Goal: Task Accomplishment & Management: Manage account settings

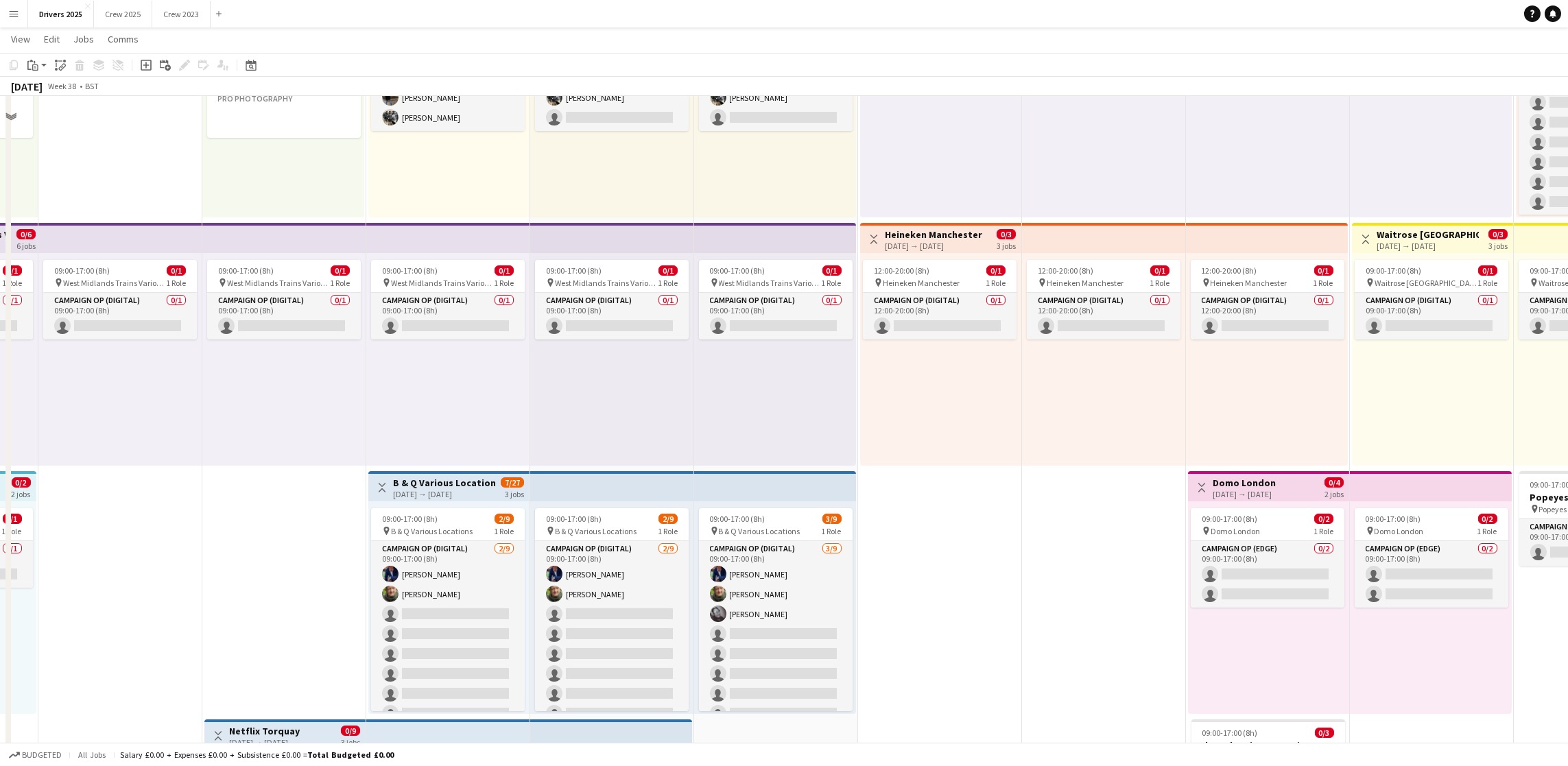
scroll to position [206, 0]
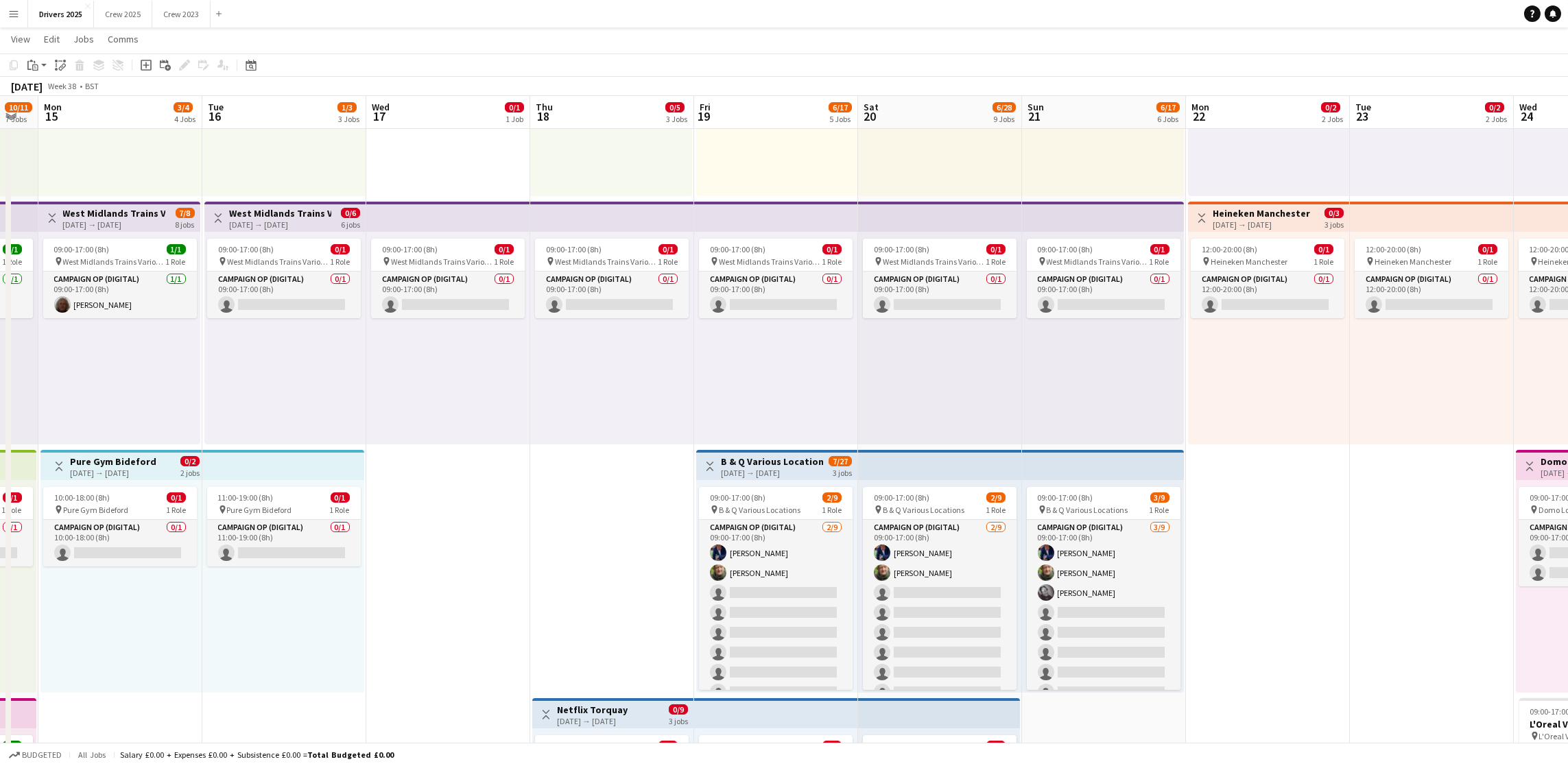
drag, startPoint x: 188, startPoint y: 581, endPoint x: 359, endPoint y: 581, distance: 171.0
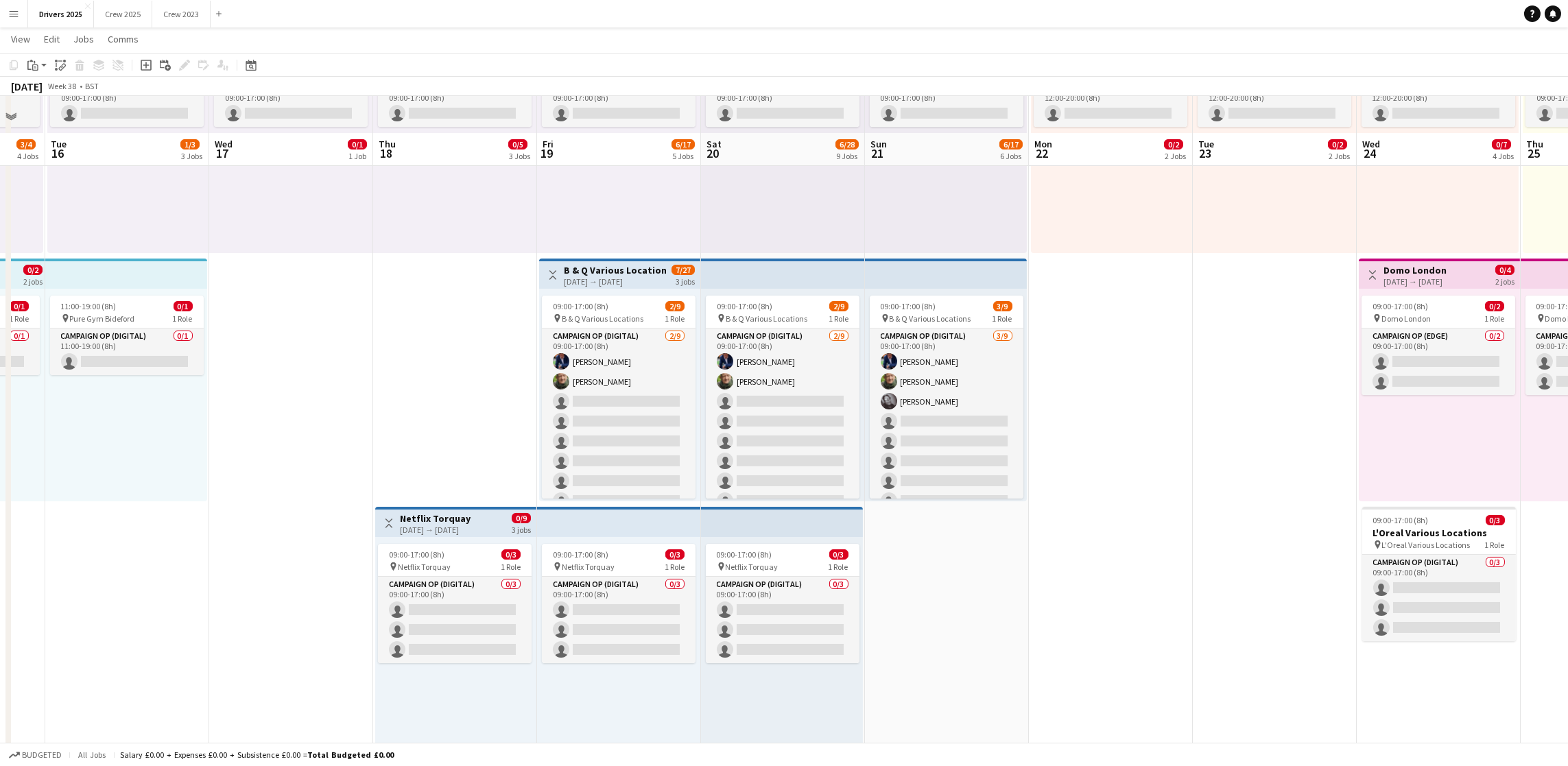
scroll to position [514, 0]
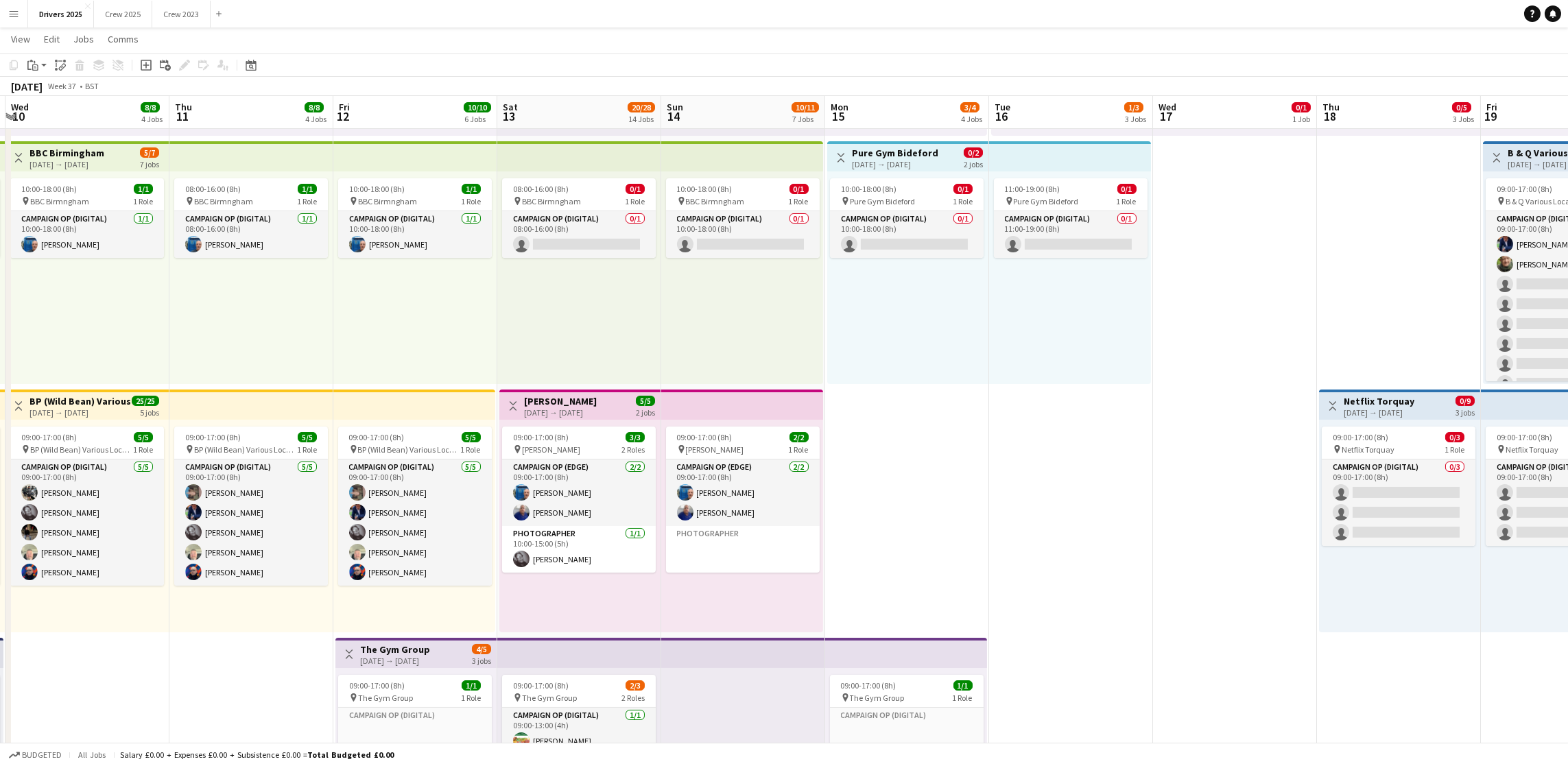
drag, startPoint x: 718, startPoint y: 594, endPoint x: 1175, endPoint y: 558, distance: 458.4
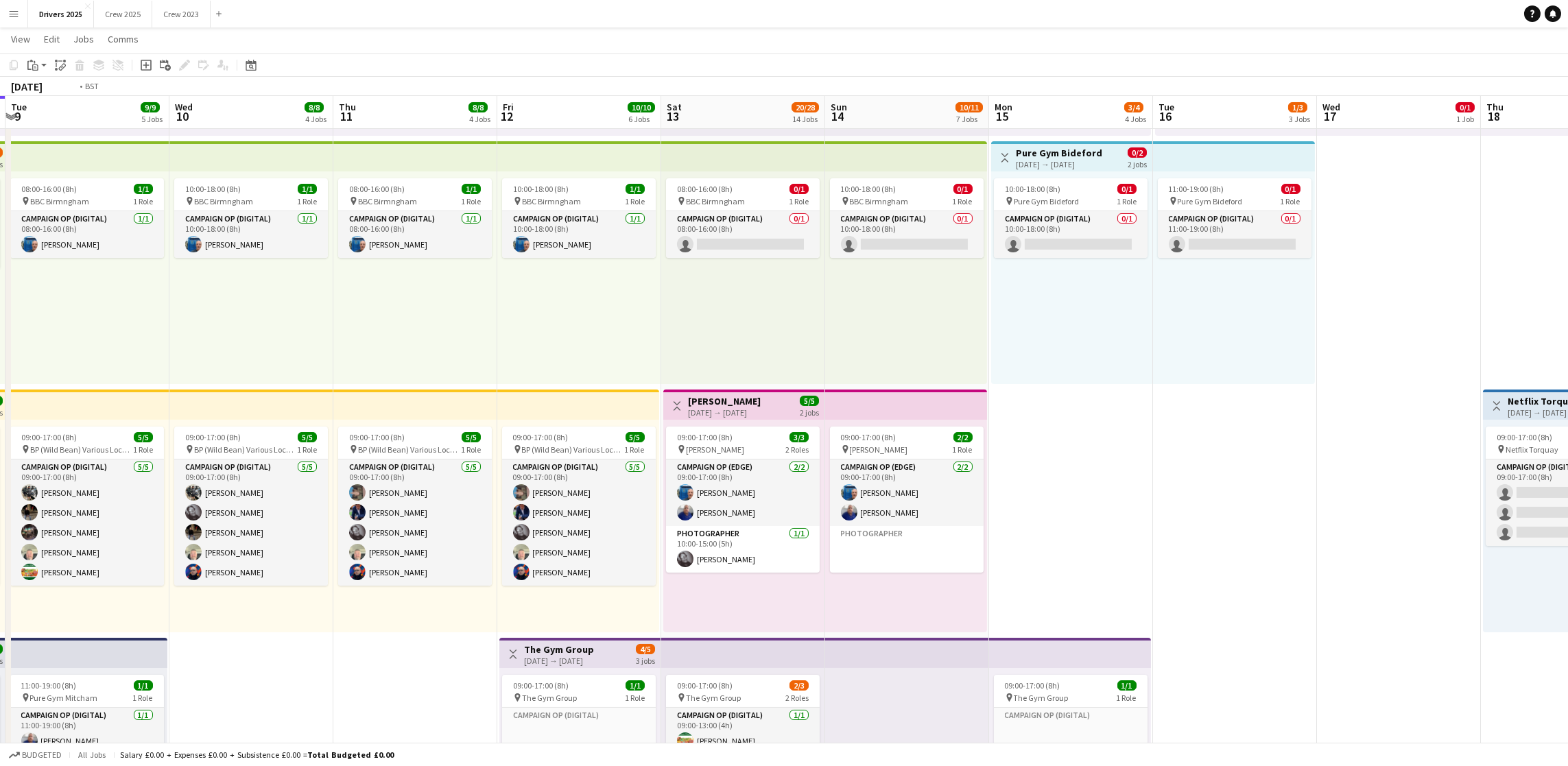
scroll to position [0, 282]
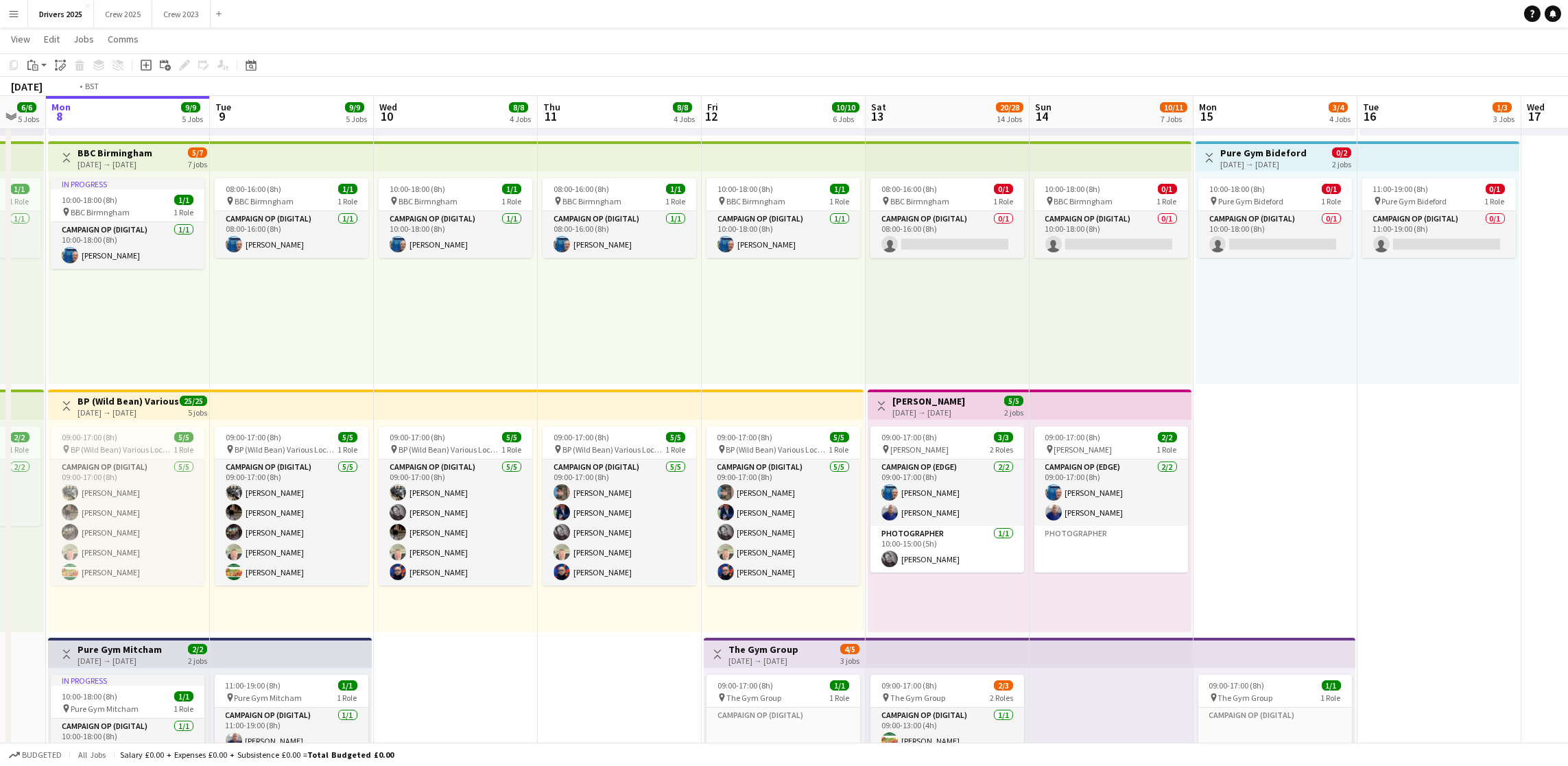
drag, startPoint x: 749, startPoint y: 570, endPoint x: 1117, endPoint y: 548, distance: 368.7
click at [130, 420] on div "09:00-17:00 (8h) 5/5 pin BP (Wild Bean) Various Locations 1 Role Campaign Op (D…" at bounding box center [128, 526] width 161 height 213
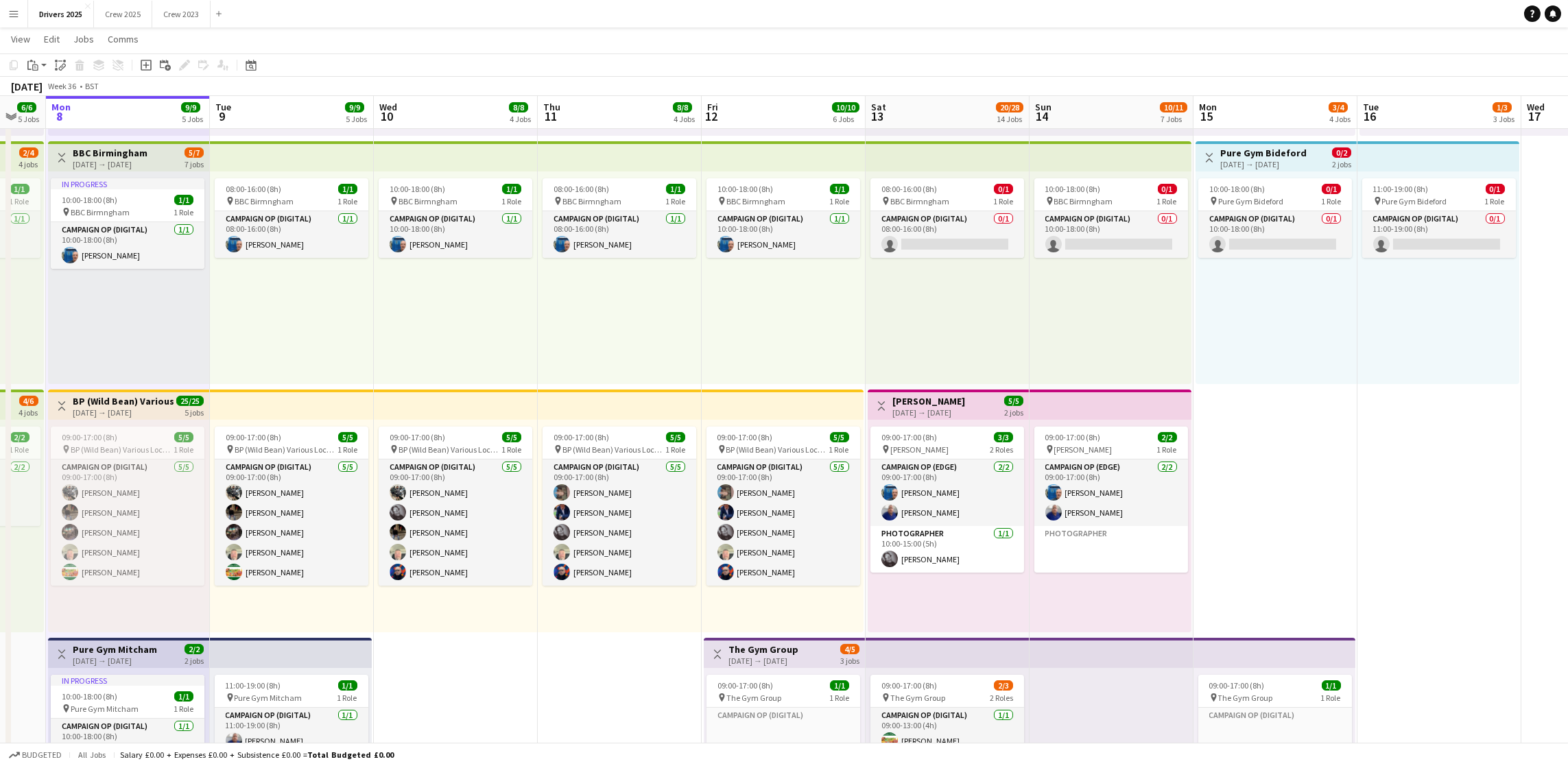
click at [141, 421] on div "09:00-17:00 (8h) 5/5 pin BP (Wild Bean) Various Locations 1 Role Campaign Op (D…" at bounding box center [128, 526] width 161 height 213
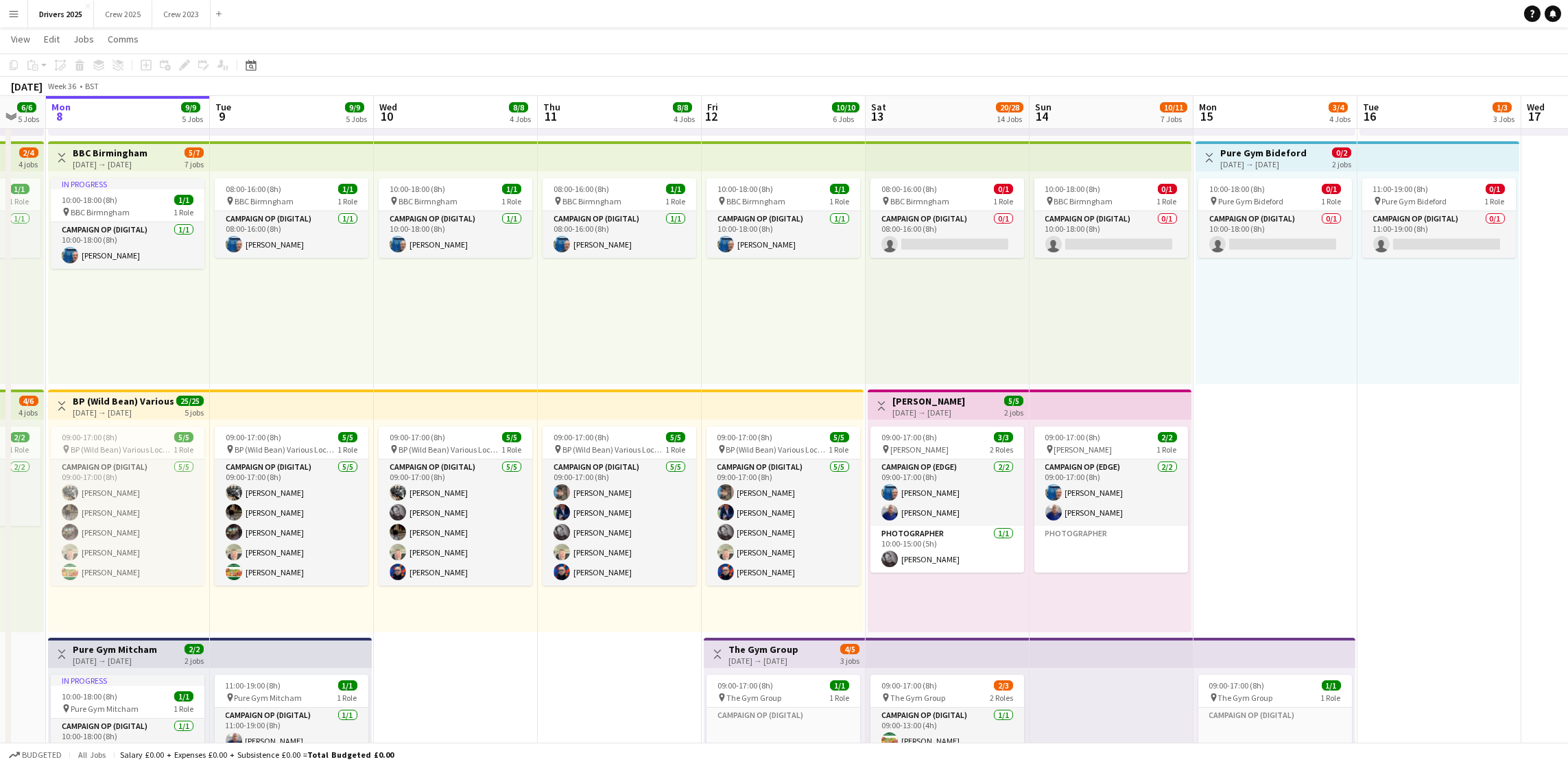
click at [141, 407] on div "[DATE] → [DATE]" at bounding box center [124, 412] width 102 height 10
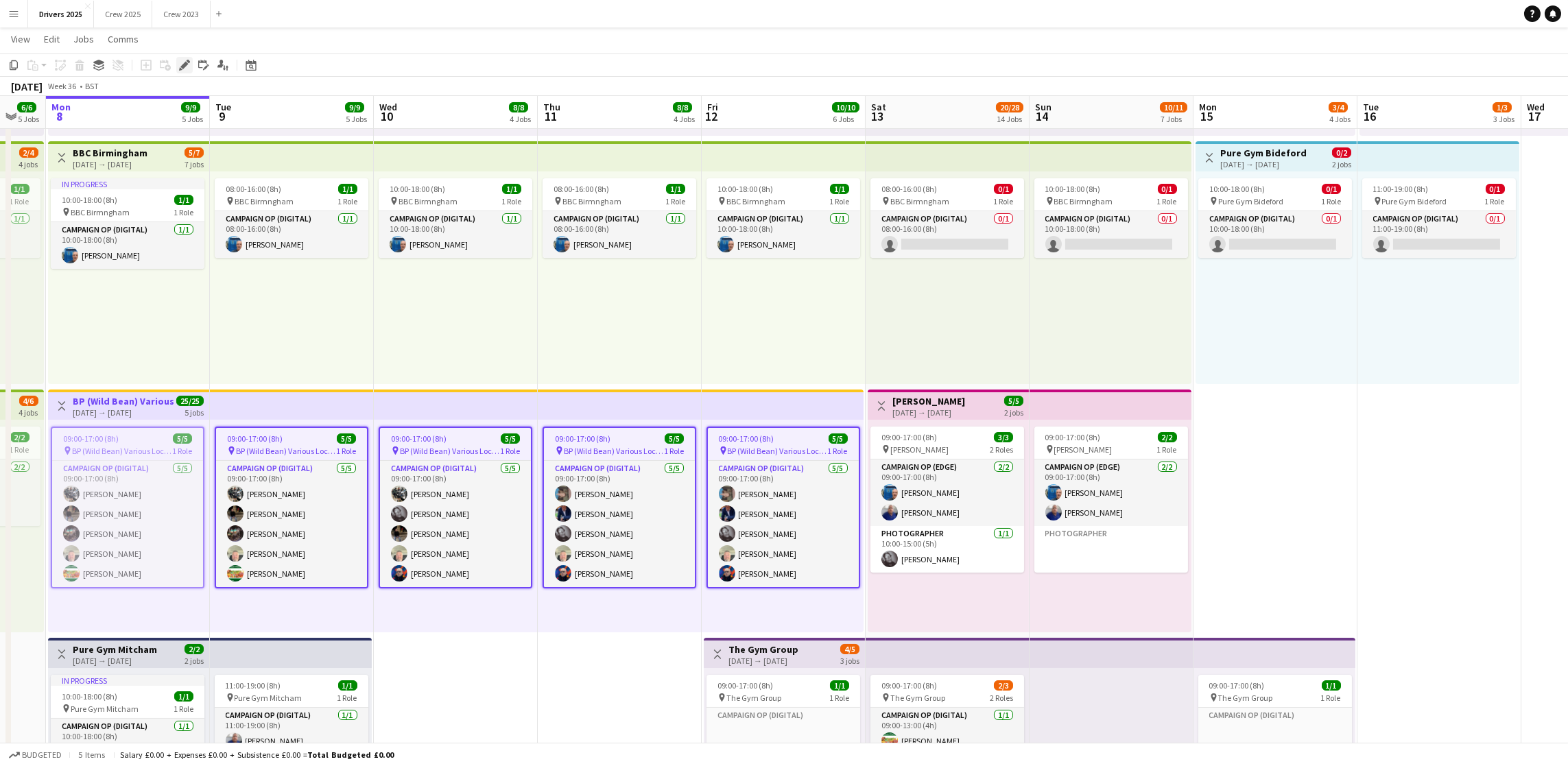
click at [184, 67] on icon "Edit" at bounding box center [185, 65] width 11 height 11
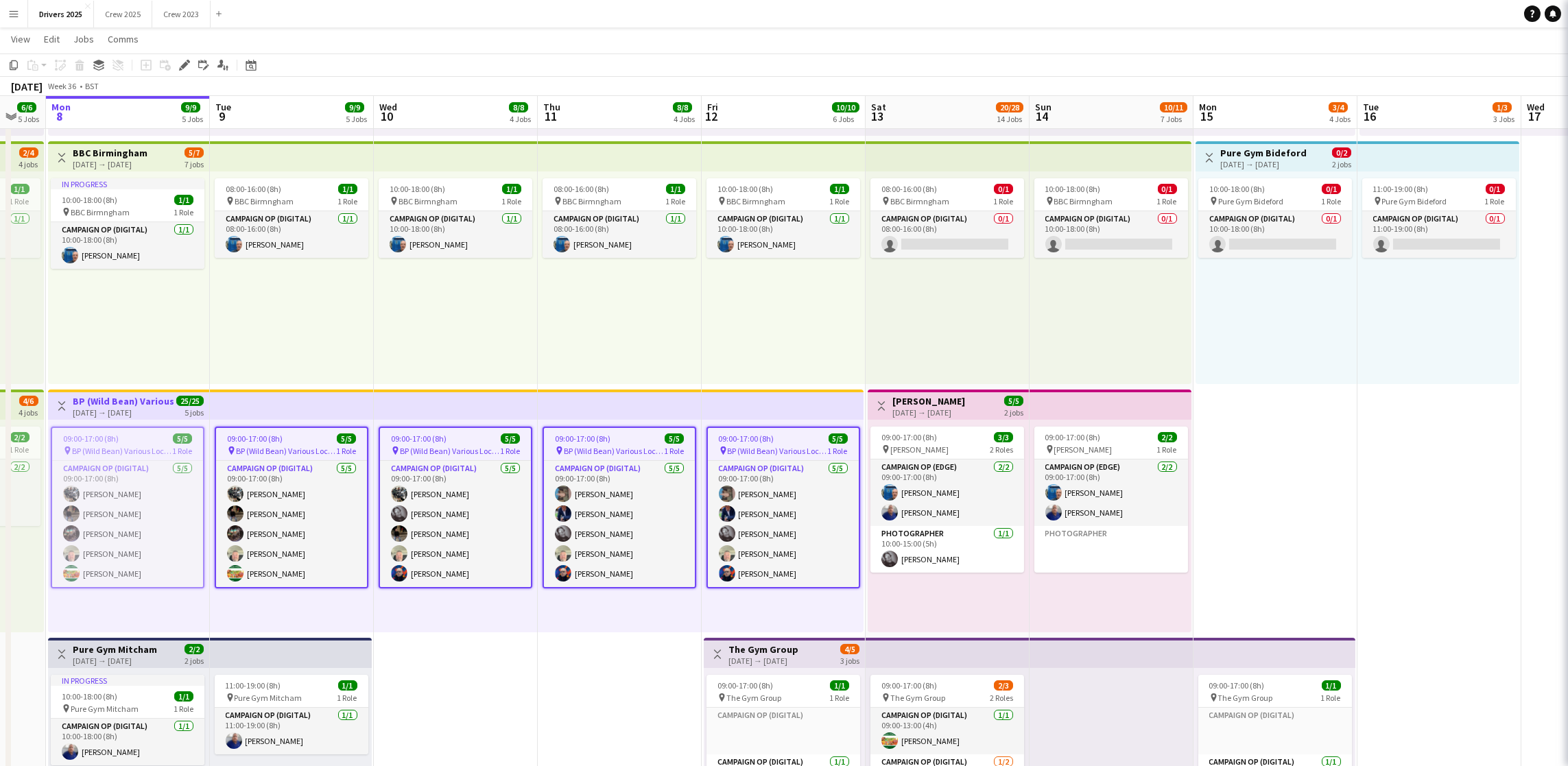
type input "**********"
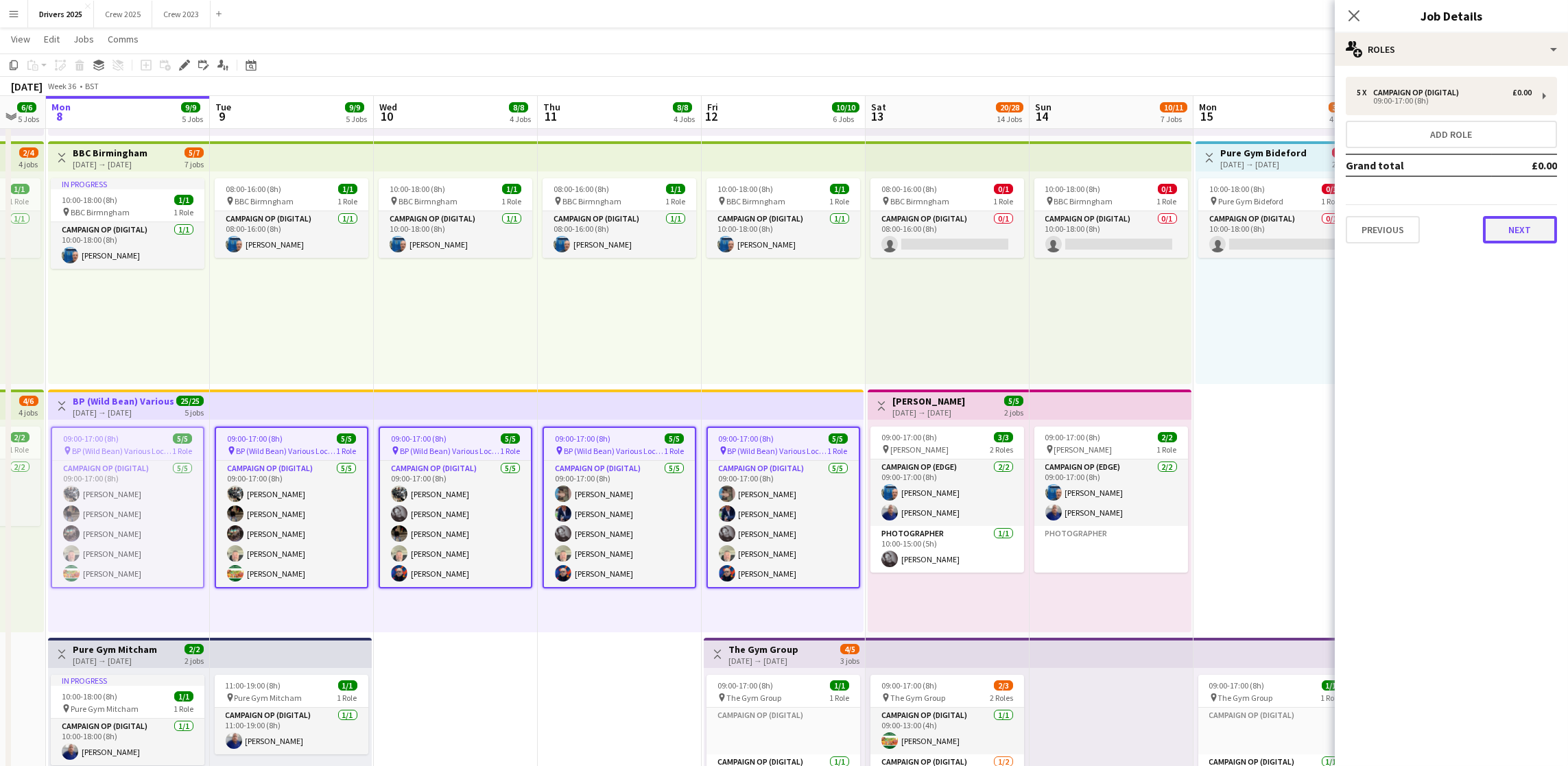
click at [1518, 235] on button "Next" at bounding box center [1520, 230] width 74 height 27
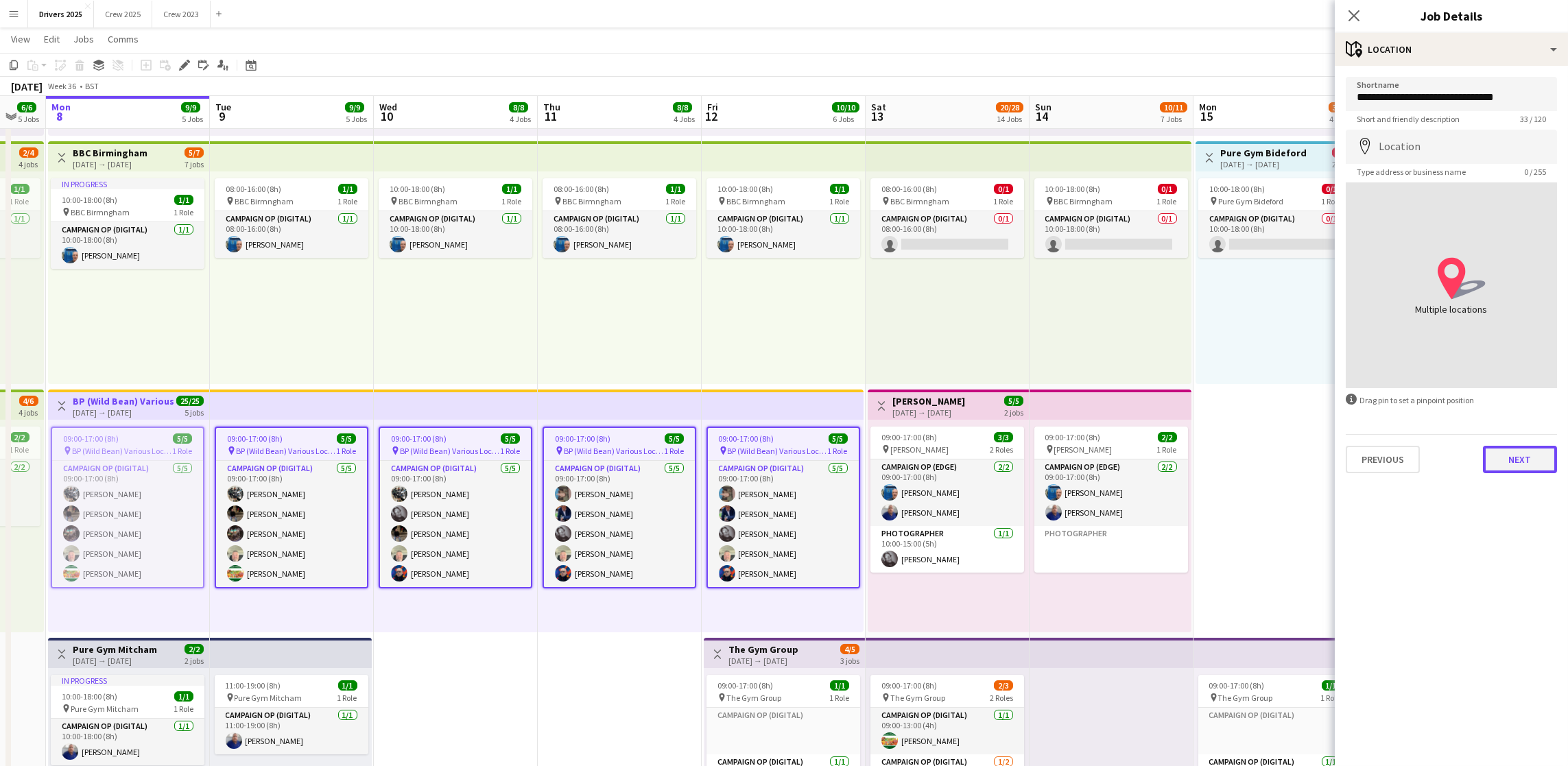
click at [1534, 456] on button "Next" at bounding box center [1520, 459] width 74 height 27
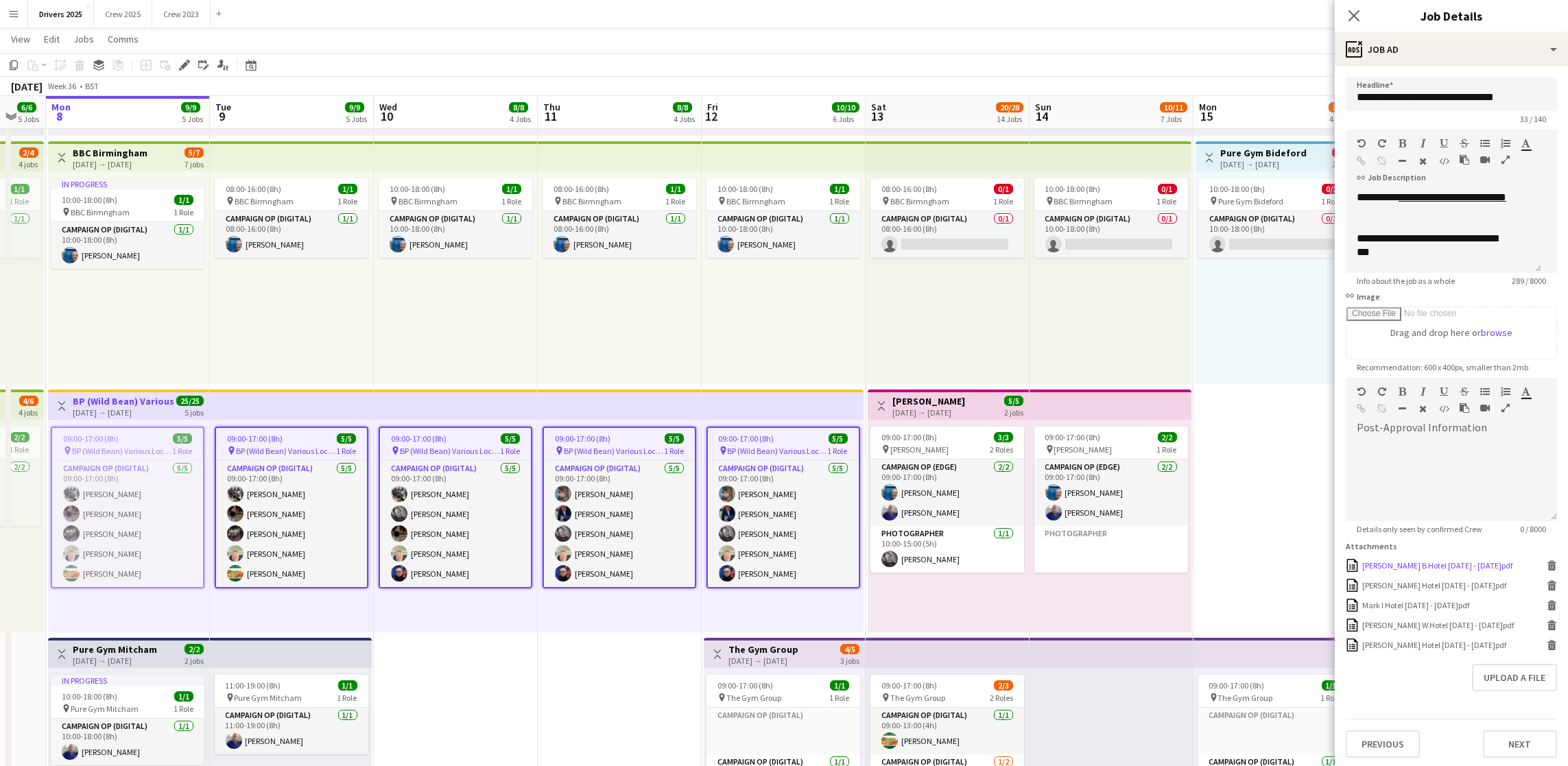
click at [1405, 571] on div "[PERSON_NAME] B Hotel [DATE] - [DATE]pdf" at bounding box center [1437, 565] width 150 height 10
drag, startPoint x: 1265, startPoint y: 414, endPoint x: 1284, endPoint y: 415, distance: 19.0
